Goal: Information Seeking & Learning: Check status

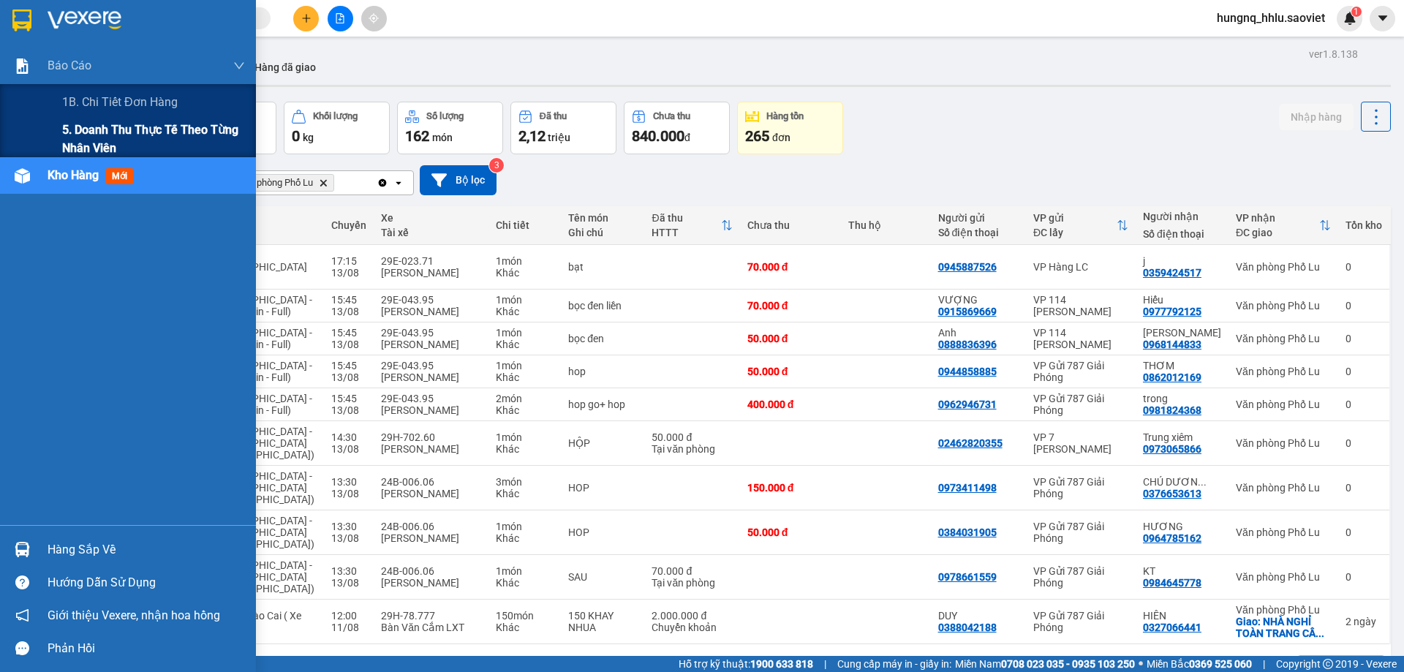
click at [86, 133] on span "5. Doanh thu thực tế theo từng nhân viên" at bounding box center [153, 139] width 183 height 37
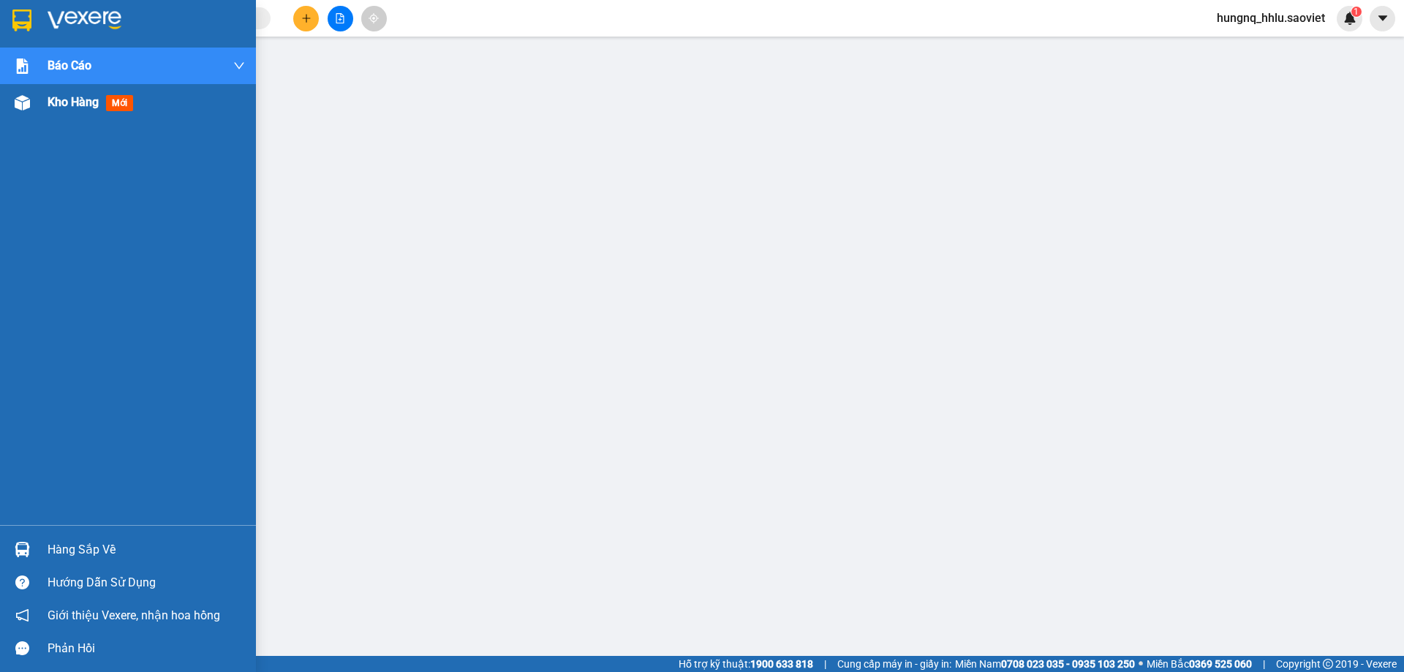
click at [90, 110] on div "Kho hàng mới" at bounding box center [93, 102] width 91 height 18
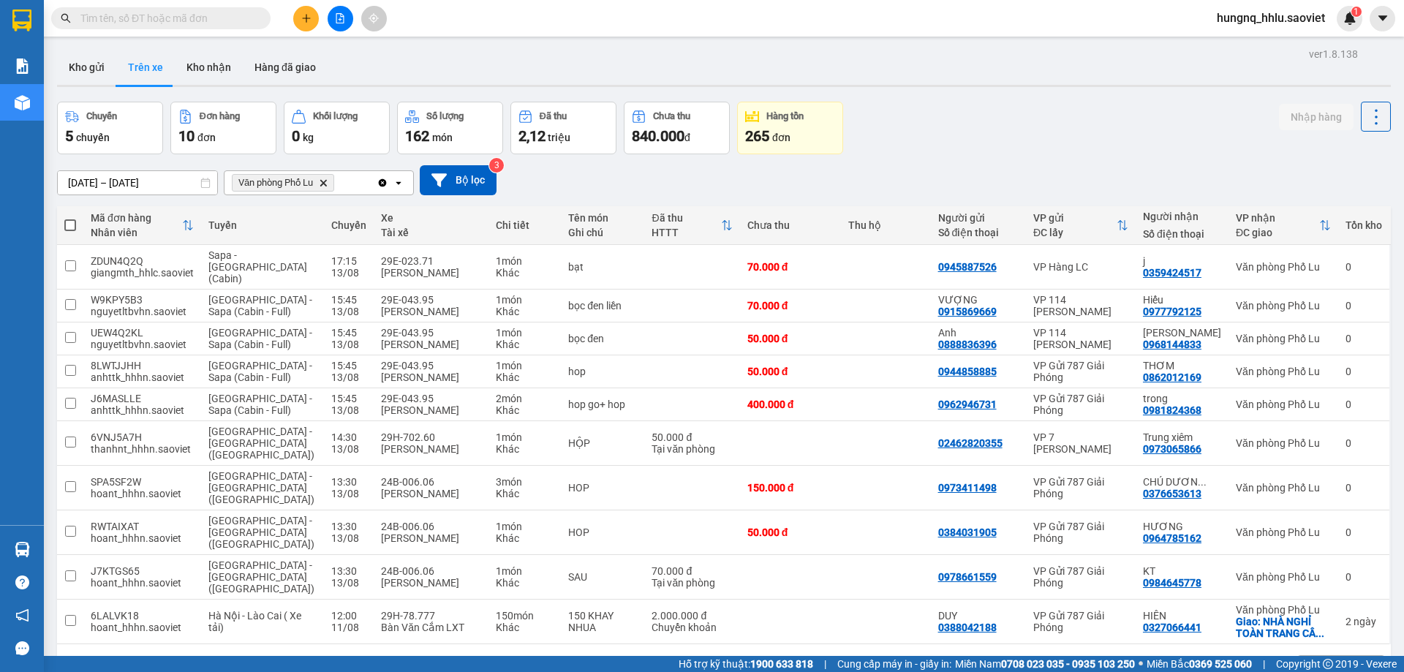
click at [122, 181] on input "[DATE] – [DATE]" at bounding box center [137, 182] width 159 height 23
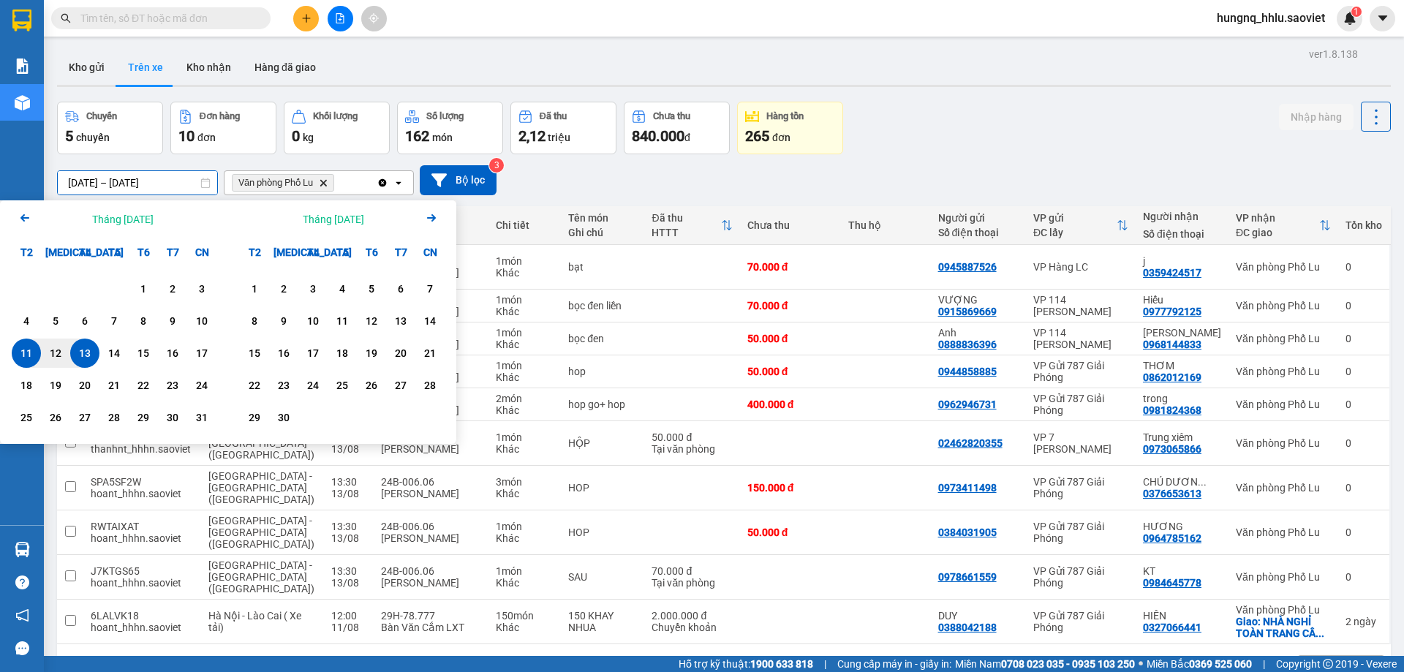
click at [89, 345] on div "13" at bounding box center [85, 353] width 20 height 18
type input "[DATE] – [DATE]"
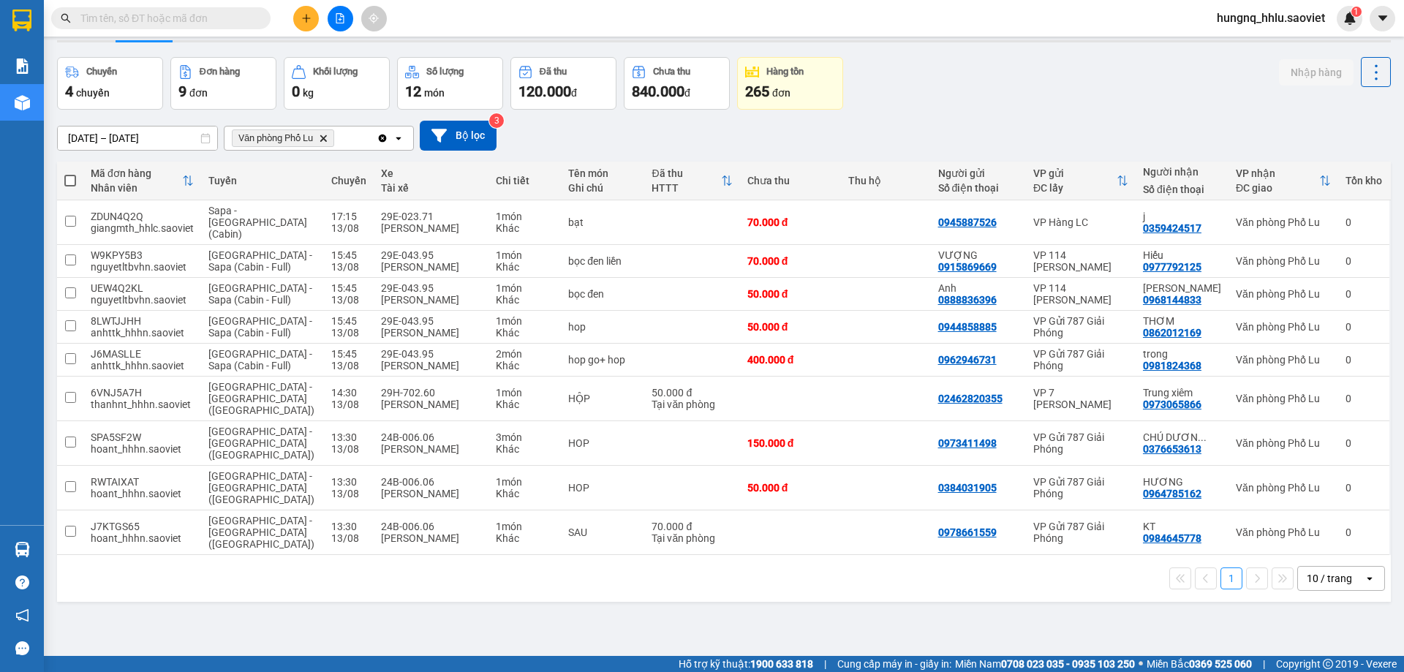
scroll to position [67, 0]
